Goal: Browse casually: Explore the website without a specific task or goal

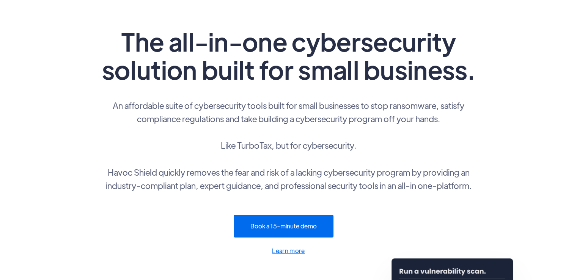
click at [280, 68] on h1 "The all-in-one cybersecurity solution built for small business." at bounding box center [288, 55] width 379 height 56
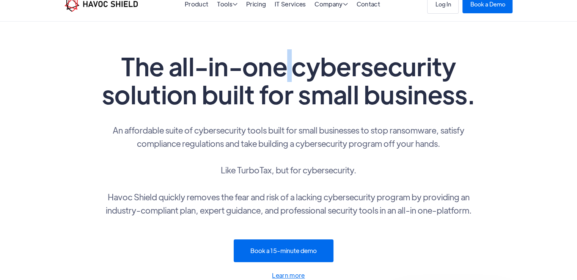
click at [280, 68] on h1 "The all-in-one cybersecurity solution built for small business." at bounding box center [288, 80] width 379 height 56
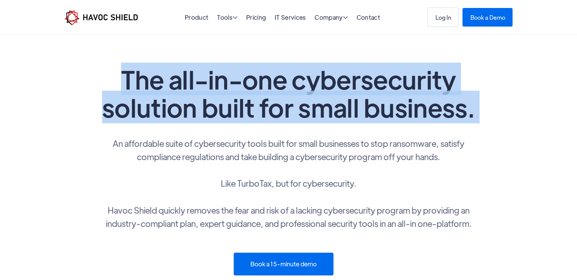
click at [280, 68] on h1 "The all-in-one cybersecurity solution built for small business." at bounding box center [288, 93] width 379 height 56
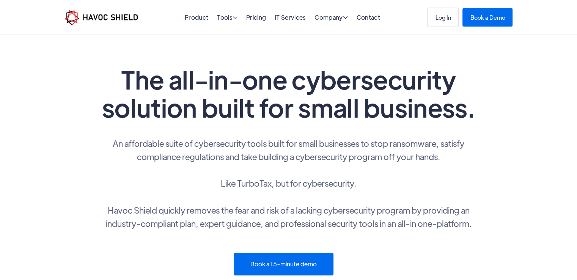
click at [249, 160] on p "An affordable suite of cybersecurity tools built for small businesses to stop r…" at bounding box center [288, 183] width 379 height 93
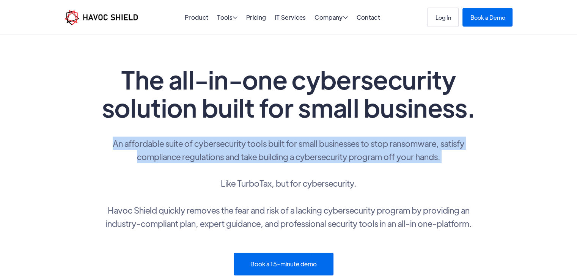
click at [249, 160] on p "An affordable suite of cybersecurity tools built for small businesses to stop r…" at bounding box center [288, 183] width 379 height 93
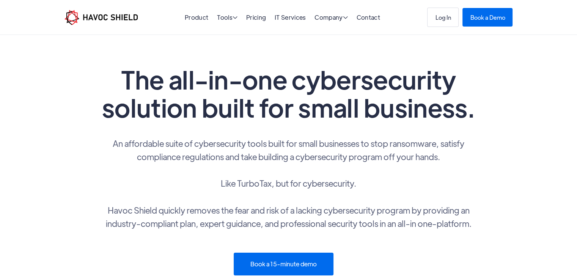
click at [239, 123] on div "The all-in-one cybersecurity solution built for small business. An affordable s…" at bounding box center [288, 179] width 397 height 229
